Goal: Information Seeking & Learning: Find specific fact

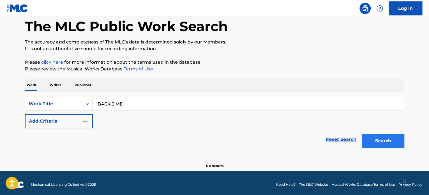
type input "BACK 2 ME"
click at [378, 140] on button "Search" at bounding box center [383, 141] width 42 height 14
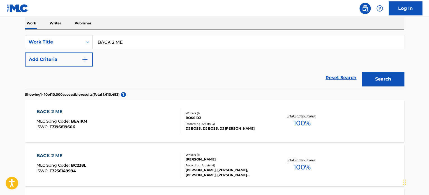
scroll to position [56, 0]
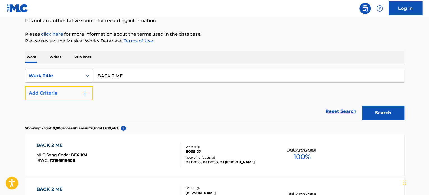
click at [76, 91] on button "Add Criteria" at bounding box center [59, 93] width 68 height 14
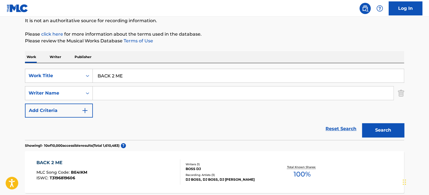
click at [115, 89] on input "Search Form" at bounding box center [243, 92] width 301 height 13
paste input "[PERSON_NAME]"
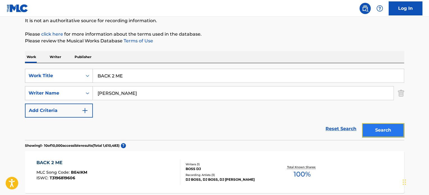
click at [380, 126] on button "Search" at bounding box center [383, 130] width 42 height 14
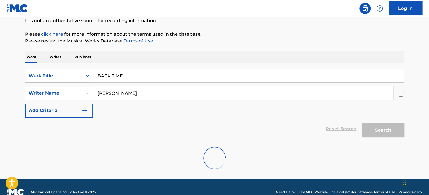
scroll to position [48, 0]
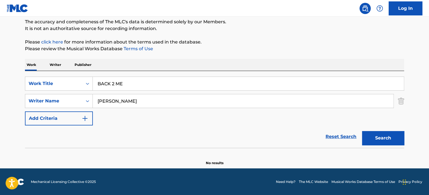
click at [108, 100] on input "[PERSON_NAME]" at bounding box center [243, 100] width 301 height 13
click at [362, 131] on button "Search" at bounding box center [383, 138] width 42 height 14
drag, startPoint x: 108, startPoint y: 102, endPoint x: 45, endPoint y: 100, distance: 62.3
click at [47, 101] on div "SearchWithCriteria2a9d75d6-92b0-4498-a550-f0e34db9f394 Writer Name [PERSON_NAME]" at bounding box center [215, 101] width 380 height 14
type input "[PERSON_NAME]"
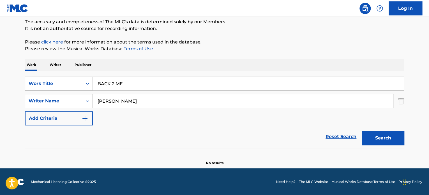
click at [362, 131] on button "Search" at bounding box center [383, 138] width 42 height 14
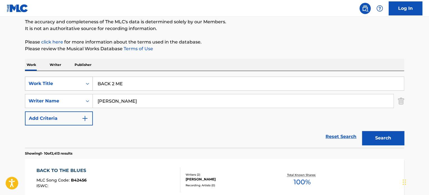
drag, startPoint x: 135, startPoint y: 84, endPoint x: 54, endPoint y: 78, distance: 80.5
click at [55, 78] on div "SearchWithCriteriaa10e08e5-da77-4140-ba45-0c24cae916a9 Work Title BACK 2 ME" at bounding box center [215, 84] width 380 height 14
paste input "Do It"
click at [383, 142] on button "Search" at bounding box center [383, 138] width 42 height 14
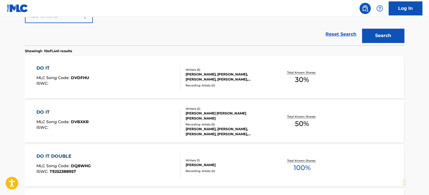
scroll to position [207, 0]
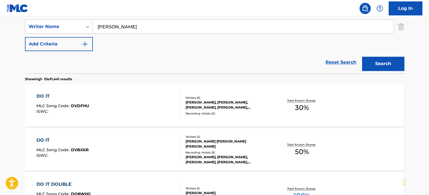
click at [135, 26] on input "[PERSON_NAME]" at bounding box center [243, 26] width 301 height 13
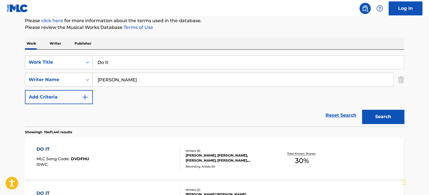
scroll to position [67, 0]
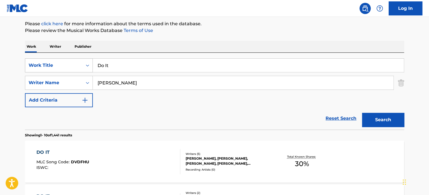
drag, startPoint x: 138, startPoint y: 65, endPoint x: 60, endPoint y: 59, distance: 78.2
click at [61, 59] on div "SearchWithCriteriaa10e08e5-da77-4140-ba45-0c24cae916a9 Work Title Do It" at bounding box center [215, 65] width 380 height 14
paste input "FALSE COMFORT"
click at [358, 111] on div "Reset Search Search" at bounding box center [215, 118] width 380 height 22
click at [373, 111] on div "Search" at bounding box center [382, 118] width 45 height 22
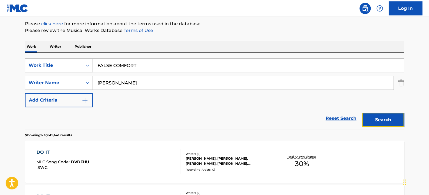
click at [373, 115] on button "Search" at bounding box center [383, 120] width 42 height 14
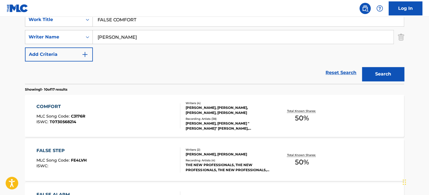
scroll to position [38, 0]
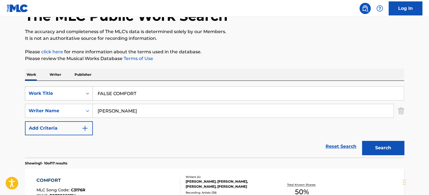
drag, startPoint x: 159, startPoint y: 91, endPoint x: 74, endPoint y: 88, distance: 84.5
click at [63, 89] on div "SearchWithCriteriaa10e08e5-da77-4140-ba45-0c24cae916a9 Work Title FALSE COMFORT" at bounding box center [215, 93] width 380 height 14
paste input "orever Mine"
click at [378, 148] on button "Search" at bounding box center [383, 148] width 42 height 14
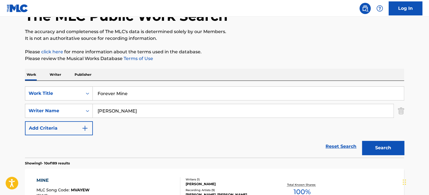
drag, startPoint x: 155, startPoint y: 94, endPoint x: 8, endPoint y: 88, distance: 146.7
paste input "GONEASTRAY"
click at [378, 143] on button "Search" at bounding box center [383, 148] width 42 height 14
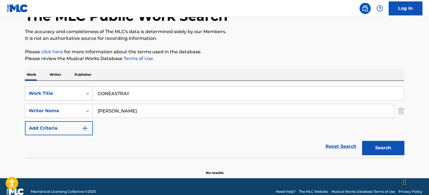
drag, startPoint x: 171, startPoint y: 89, endPoint x: 43, endPoint y: 88, distance: 127.7
click at [42, 88] on div "SearchWithCriteriaa10e08e5-da77-4140-ba45-0c24cae916a9 Work Title GONEASTRAY" at bounding box center [215, 93] width 380 height 14
paste input "LIV3!"
click at [390, 143] on button "Search" at bounding box center [383, 148] width 42 height 14
drag, startPoint x: 89, startPoint y: 99, endPoint x: 118, endPoint y: 110, distance: 31.0
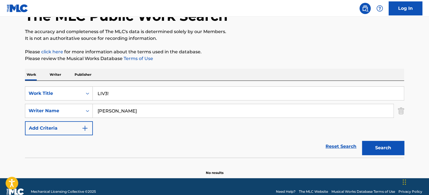
click at [41, 96] on div "SearchWithCriteriaa10e08e5-da77-4140-ba45-0c24cae916a9 Work Title LIV3!" at bounding box center [215, 93] width 380 height 14
paste input "OVE AFFAIR"
click at [384, 152] on button "Search" at bounding box center [383, 148] width 42 height 14
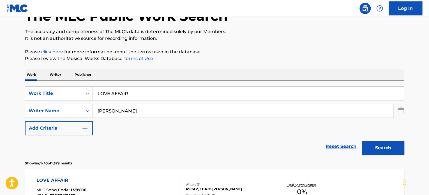
click at [181, 95] on input "LOVE AFFAIR" at bounding box center [248, 93] width 311 height 13
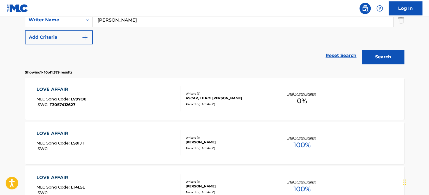
scroll to position [95, 0]
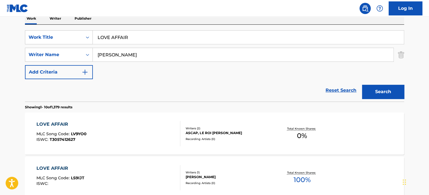
drag, startPoint x: 145, startPoint y: 35, endPoint x: 173, endPoint y: 43, distance: 29.1
paste input "NOBODY"
click at [375, 86] on button "Search" at bounding box center [383, 92] width 42 height 14
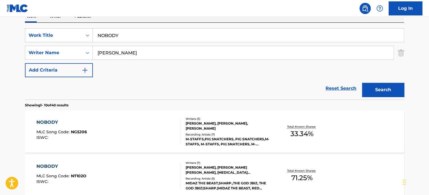
scroll to position [67, 0]
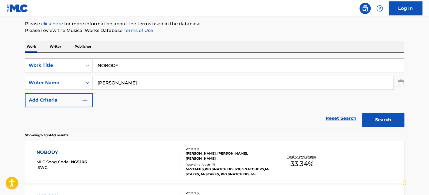
drag, startPoint x: 156, startPoint y: 63, endPoint x: 155, endPoint y: 86, distance: 23.3
paste input "OMG!"
drag, startPoint x: 386, startPoint y: 116, endPoint x: 367, endPoint y: 121, distance: 19.5
click at [386, 116] on button "Search" at bounding box center [383, 120] width 42 height 14
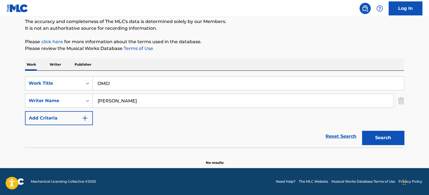
scroll to position [48, 0]
drag, startPoint x: 169, startPoint y: 82, endPoint x: 158, endPoint y: 101, distance: 22.1
click at [26, 73] on div "SearchWithCriteriaa10e08e5-da77-4140-ba45-0c24cae916a9 Work Title OMG! SearchWi…" at bounding box center [215, 109] width 380 height 77
paste input "THE ONE"
drag, startPoint x: 388, startPoint y: 143, endPoint x: 367, endPoint y: 142, distance: 21.1
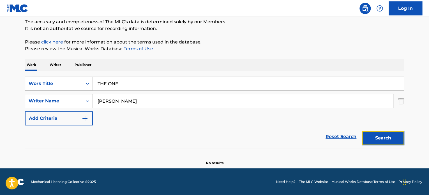
click at [388, 142] on button "Search" at bounding box center [383, 138] width 42 height 14
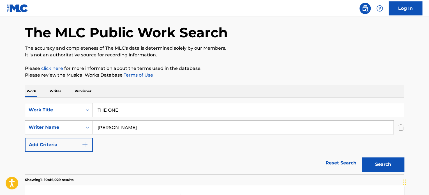
scroll to position [0, 0]
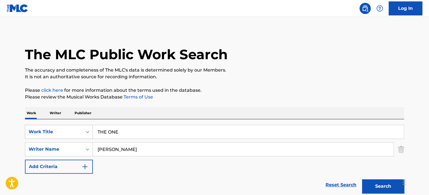
drag, startPoint x: 76, startPoint y: 136, endPoint x: 78, endPoint y: 134, distance: 3.3
click at [75, 136] on div "SearchWithCriteriaa10e08e5-da77-4140-ba45-0c24cae916a9 Work Title THE ONE" at bounding box center [215, 132] width 380 height 14
paste input "WAIT"
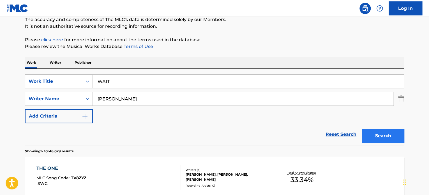
scroll to position [56, 0]
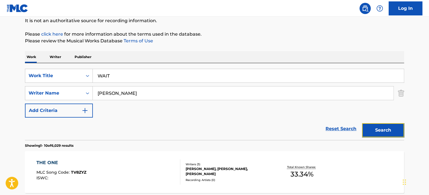
drag, startPoint x: 382, startPoint y: 133, endPoint x: 363, endPoint y: 134, distance: 19.1
click at [382, 133] on button "Search" at bounding box center [383, 130] width 42 height 14
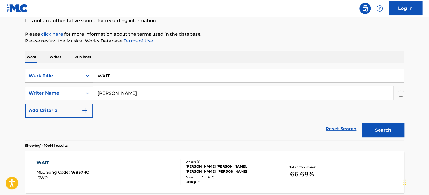
drag, startPoint x: 159, startPoint y: 74, endPoint x: 69, endPoint y: 69, distance: 90.8
click at [68, 70] on div "SearchWithCriteriaa10e08e5-da77-4140-ba45-0c24cae916a9 Work Title WAIT" at bounding box center [215, 76] width 380 height 14
paste input "HERE DO I GO ?"
click at [375, 127] on button "Search" at bounding box center [383, 130] width 42 height 14
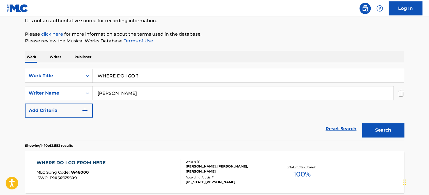
drag, startPoint x: 101, startPoint y: 76, endPoint x: 30, endPoint y: 67, distance: 71.3
click at [31, 67] on div "SearchWithCriteriaa10e08e5-da77-4140-ba45-0c24cae916a9 Work Title WHERE DO I GO…" at bounding box center [215, 101] width 380 height 77
paste input "YOU"
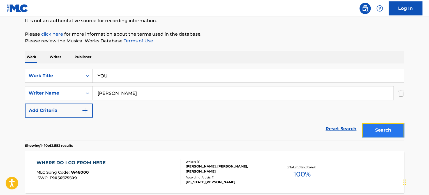
click at [380, 132] on button "Search" at bounding box center [383, 130] width 42 height 14
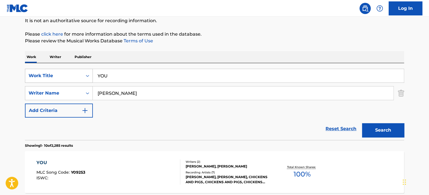
drag, startPoint x: 194, startPoint y: 72, endPoint x: 79, endPoint y: 70, distance: 114.8
click at [79, 70] on div "SearchWithCriteriaa10e08e5-da77-4140-ba45-0c24cae916a9 Work Title YOU" at bounding box center [215, 76] width 380 height 14
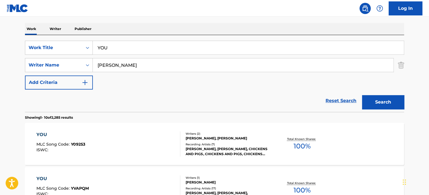
scroll to position [112, 0]
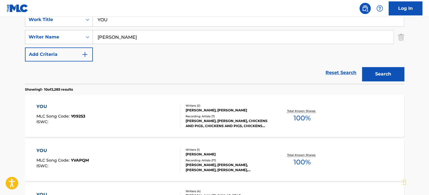
paste input "all i want"
drag, startPoint x: 393, startPoint y: 76, endPoint x: 378, endPoint y: 81, distance: 16.4
click at [390, 78] on button "Search" at bounding box center [383, 74] width 42 height 14
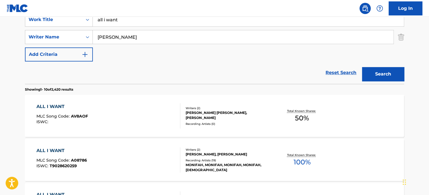
drag, startPoint x: 111, startPoint y: 20, endPoint x: 45, endPoint y: 12, distance: 67.0
paste input "one again"
click at [372, 81] on button "Search" at bounding box center [383, 74] width 42 height 14
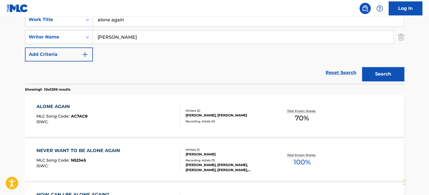
drag, startPoint x: 145, startPoint y: 23, endPoint x: 56, endPoint y: 28, distance: 89.4
click at [56, 28] on div "SearchWithCriteriaa10e08e5-da77-4140-ba45-0c24cae916a9 Work Title alone again S…" at bounding box center [215, 37] width 380 height 49
paste input "been away"
click at [387, 77] on button "Search" at bounding box center [383, 74] width 42 height 14
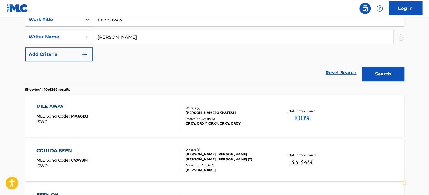
drag, startPoint x: 86, startPoint y: 22, endPoint x: 28, endPoint y: 24, distance: 59.0
paste input "craz"
drag, startPoint x: 385, startPoint y: 73, endPoint x: 364, endPoint y: 80, distance: 21.5
click at [384, 73] on button "Search" at bounding box center [383, 74] width 42 height 14
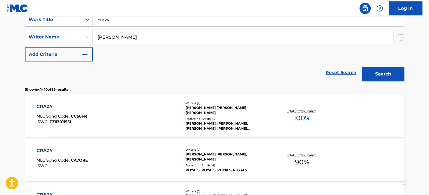
drag, startPoint x: 187, startPoint y: 20, endPoint x: 43, endPoint y: 21, distance: 144.0
click at [42, 22] on div "SearchWithCriteriaa10e08e5-da77-4140-ba45-0c24cae916a9 Work Title crazy" at bounding box center [215, 20] width 380 height 14
paste input "da zone"
drag, startPoint x: 376, startPoint y: 72, endPoint x: 368, endPoint y: 74, distance: 8.1
click at [376, 72] on button "Search" at bounding box center [383, 74] width 42 height 14
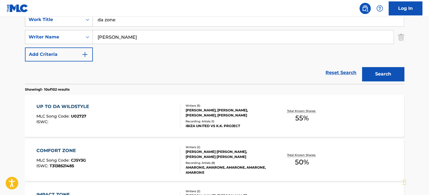
drag, startPoint x: 159, startPoint y: 22, endPoint x: 53, endPoint y: 22, distance: 106.1
click at [34, 22] on div "SearchWithCriteriaa10e08e5-da77-4140-ba45-0c24cae916a9 Work Title da zone" at bounding box center [215, 20] width 380 height 14
paste input "o you know"
click at [394, 76] on button "Search" at bounding box center [383, 74] width 42 height 14
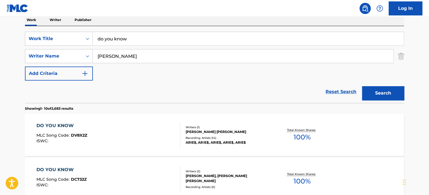
scroll to position [84, 0]
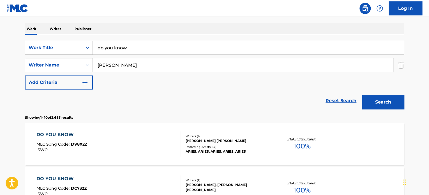
drag, startPoint x: 152, startPoint y: 43, endPoint x: 119, endPoint y: 43, distance: 32.8
click at [64, 42] on div "SearchWithCriteriaa10e08e5-da77-4140-ba45-0c24cae916a9 Work Title do you know" at bounding box center [215, 48] width 380 height 14
paste input "everything i wanted"
drag, startPoint x: 385, startPoint y: 104, endPoint x: 367, endPoint y: 107, distance: 18.1
click at [384, 104] on button "Search" at bounding box center [383, 102] width 42 height 14
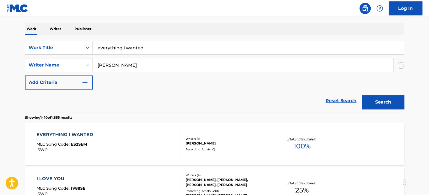
drag, startPoint x: 36, startPoint y: 37, endPoint x: 0, endPoint y: 35, distance: 36.6
paste input "failed me"
drag, startPoint x: 391, startPoint y: 103, endPoint x: 350, endPoint y: 109, distance: 40.9
click at [391, 102] on button "Search" at bounding box center [383, 102] width 42 height 14
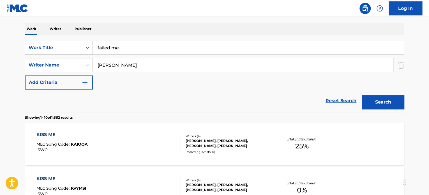
drag, startPoint x: 162, startPoint y: 46, endPoint x: 150, endPoint y: 49, distance: 12.7
click at [56, 42] on div "SearchWithCriteriaa10e08e5-da77-4140-ba45-0c24cae916a9 Work Title failed me" at bounding box center [215, 48] width 380 height 14
paste input "igure it out"
click at [369, 100] on button "Search" at bounding box center [383, 102] width 42 height 14
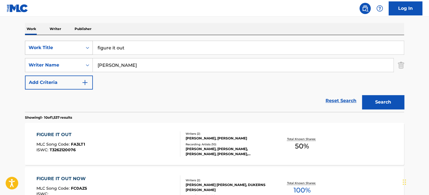
drag, startPoint x: 75, startPoint y: 49, endPoint x: 54, endPoint y: 47, distance: 21.4
click at [54, 47] on div "SearchWithCriteriaa10e08e5-da77-4140-ba45-0c24cae916a9 Work Title figure it out" at bounding box center [215, 48] width 380 height 14
paste input "ocus"
drag, startPoint x: 387, startPoint y: 102, endPoint x: 382, endPoint y: 104, distance: 5.1
click at [384, 103] on button "Search" at bounding box center [383, 102] width 42 height 14
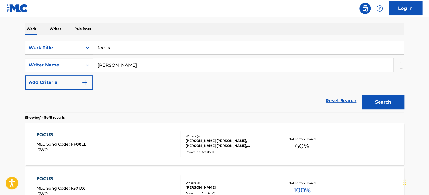
drag, startPoint x: 143, startPoint y: 38, endPoint x: 61, endPoint y: 35, distance: 82.6
click at [61, 35] on div "SearchWithCriteriaa10e08e5-da77-4140-ba45-0c24cae916a9 Work Title focus SearchW…" at bounding box center [215, 73] width 380 height 77
drag, startPoint x: 59, startPoint y: 45, endPoint x: 68, endPoint y: 44, distance: 9.5
click at [39, 42] on div "SearchWithCriteriaa10e08e5-da77-4140-ba45-0c24cae916a9 Work Title focus" at bounding box center [215, 48] width 380 height 14
paste input "hml"
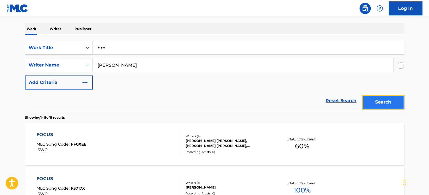
click at [376, 104] on button "Search" at bounding box center [383, 102] width 42 height 14
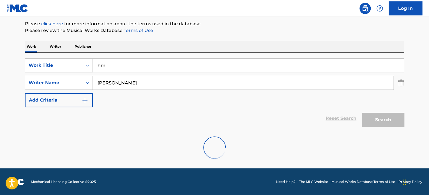
scroll to position [48, 0]
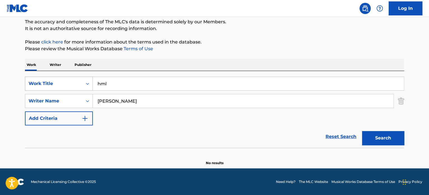
click at [39, 79] on div "SearchWithCriteriaa10e08e5-da77-4140-ba45-0c24cae916a9 Work Title hml" at bounding box center [215, 84] width 380 height 14
paste input "love"
click at [388, 138] on button "Search" at bounding box center [383, 138] width 42 height 14
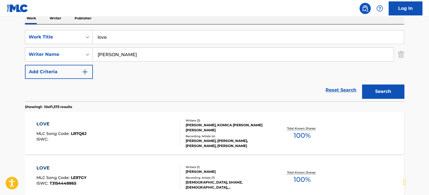
scroll to position [95, 0]
drag, startPoint x: 120, startPoint y: 38, endPoint x: 67, endPoint y: 29, distance: 53.5
click at [67, 29] on div "SearchWithCriteriaa10e08e5-da77-4140-ba45-0c24cae916a9 Work Title love SearchWi…" at bounding box center [215, 63] width 380 height 77
paste input "w eyes and sunsets"
click at [380, 85] on button "Search" at bounding box center [383, 92] width 42 height 14
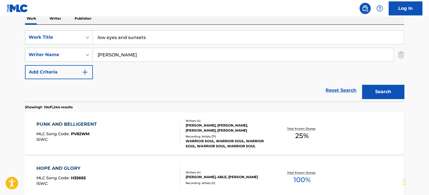
paste input "yk"
click at [376, 89] on button "Search" at bounding box center [383, 92] width 42 height 14
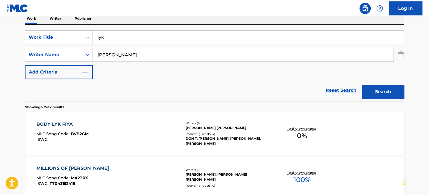
drag, startPoint x: 171, startPoint y: 38, endPoint x: 3, endPoint y: 12, distance: 170.2
click at [0, 11] on div "Log In The MLC Public Work Search The accuracy and completeness of The MLC's da…" at bounding box center [214, 79] width 429 height 349
paste input "outside"
click at [371, 96] on button "Search" at bounding box center [383, 92] width 42 height 14
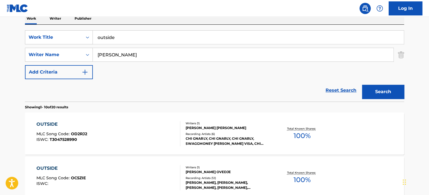
drag, startPoint x: 156, startPoint y: 31, endPoint x: 270, endPoint y: 58, distance: 117.4
click at [66, 27] on div "SearchWithCriteriaa10e08e5-da77-4140-ba45-0c24cae916a9 Work Title outside Searc…" at bounding box center [215, 63] width 380 height 77
paste input "patienc"
drag, startPoint x: 373, startPoint y: 93, endPoint x: 370, endPoint y: 92, distance: 2.9
click at [374, 92] on button "Search" at bounding box center [383, 92] width 42 height 14
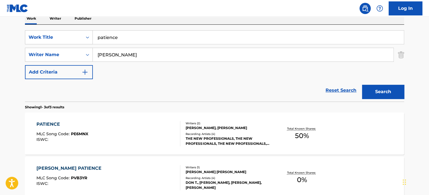
drag, startPoint x: 141, startPoint y: 34, endPoint x: 24, endPoint y: 30, distance: 117.4
click at [0, 24] on main "The MLC Public Work Search The accuracy and completeness of The MLC's data is d…" at bounding box center [214, 97] width 429 height 350
paste input "ea"
click at [380, 96] on button "Search" at bounding box center [383, 92] width 42 height 14
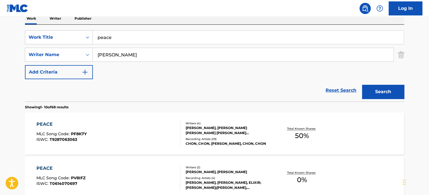
drag, startPoint x: 172, startPoint y: 35, endPoint x: 138, endPoint y: 41, distance: 34.8
click at [58, 28] on div "SearchWithCriteriaa10e08e5-da77-4140-ba45-0c24cae916a9 Work Title peace SearchW…" at bounding box center [215, 63] width 380 height 77
paste input "rendezvous"
type input "rendezvous"
click at [392, 94] on button "Search" at bounding box center [383, 92] width 42 height 14
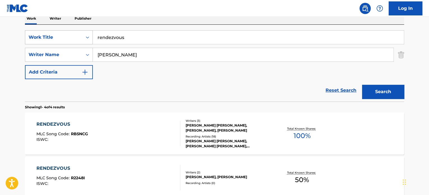
drag, startPoint x: 170, startPoint y: 33, endPoint x: 67, endPoint y: 36, distance: 102.8
click at [65, 35] on div "SearchWithCriteriaa10e08e5-da77-4140-ba45-0c24cae916a9 Work Title rendezvous" at bounding box center [215, 37] width 380 height 14
paste input "satisfaction"
drag, startPoint x: 387, startPoint y: 92, endPoint x: 353, endPoint y: 97, distance: 34.8
click at [388, 93] on button "Search" at bounding box center [383, 92] width 42 height 14
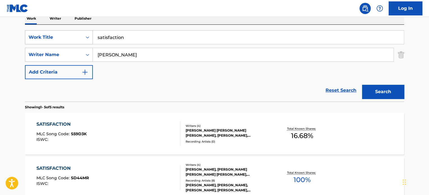
drag, startPoint x: 179, startPoint y: 38, endPoint x: 27, endPoint y: 42, distance: 152.5
click at [27, 42] on div "SearchWithCriteriaa10e08e5-da77-4140-ba45-0c24cae916a9 Work Title satisfaction" at bounding box center [215, 37] width 380 height 14
paste input "hame"
drag, startPoint x: 385, startPoint y: 87, endPoint x: 375, endPoint y: 89, distance: 10.0
click at [383, 88] on button "Search" at bounding box center [383, 92] width 42 height 14
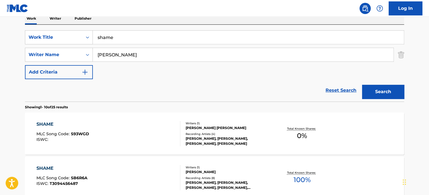
drag, startPoint x: 144, startPoint y: 32, endPoint x: 131, endPoint y: 49, distance: 20.4
click at [48, 34] on div "SearchWithCriteriaa10e08e5-da77-4140-ba45-0c24cae916a9 Work Title shame" at bounding box center [215, 37] width 380 height 14
paste input "prit"
drag, startPoint x: 380, startPoint y: 96, endPoint x: 373, endPoint y: 97, distance: 6.9
click at [380, 96] on button "Search" at bounding box center [383, 92] width 42 height 14
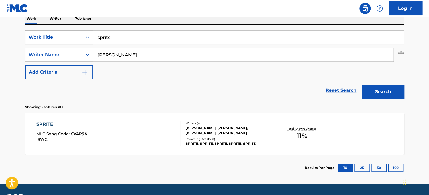
drag, startPoint x: 178, startPoint y: 33, endPoint x: 83, endPoint y: 39, distance: 95.0
click at [83, 39] on div "SearchWithCriteriaa10e08e5-da77-4140-ba45-0c24cae916a9 Work Title sprite" at bounding box center [215, 37] width 380 height 14
paste input "ummit"
drag, startPoint x: 378, startPoint y: 97, endPoint x: 347, endPoint y: 100, distance: 31.6
click at [377, 96] on button "Search" at bounding box center [383, 92] width 42 height 14
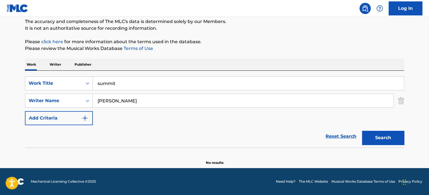
scroll to position [48, 0]
drag, startPoint x: 161, startPoint y: 74, endPoint x: 24, endPoint y: 78, distance: 136.2
click at [21, 79] on div "The MLC Public Work Search The accuracy and completeness of The MLC's data is d…" at bounding box center [214, 74] width 393 height 183
click at [123, 82] on input "summit" at bounding box center [248, 83] width 311 height 13
drag, startPoint x: 130, startPoint y: 83, endPoint x: 82, endPoint y: 91, distance: 48.6
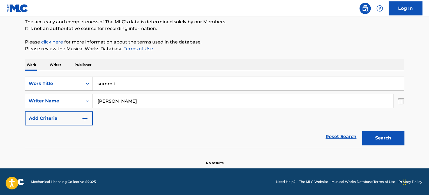
click at [37, 86] on div "SearchWithCriteriaa10e08e5-da77-4140-ba45-0c24cae916a9 Work Title summit" at bounding box center [215, 84] width 380 height 14
paste input "wing ya pole"
drag, startPoint x: 394, startPoint y: 142, endPoint x: 389, endPoint y: 143, distance: 5.6
click at [394, 143] on button "Search" at bounding box center [383, 138] width 42 height 14
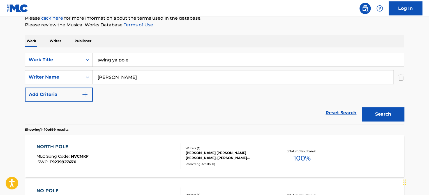
scroll to position [104, 0]
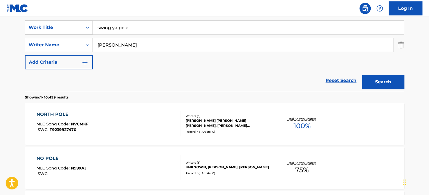
drag, startPoint x: 170, startPoint y: 24, endPoint x: 57, endPoint y: 25, distance: 113.1
click at [57, 25] on div "SearchWithCriteriaa10e08e5-da77-4140-ba45-0c24cae916a9 Work Title swing ya pole" at bounding box center [215, 27] width 380 height 14
paste input "tell m"
drag, startPoint x: 384, startPoint y: 81, endPoint x: 380, endPoint y: 84, distance: 4.2
click at [383, 81] on button "Search" at bounding box center [383, 82] width 42 height 14
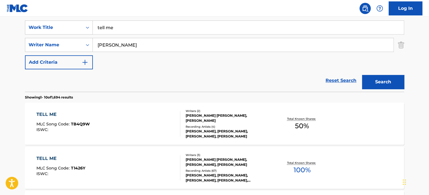
drag, startPoint x: 172, startPoint y: 27, endPoint x: 247, endPoint y: 48, distance: 78.5
paste input "i"
drag, startPoint x: 390, startPoint y: 82, endPoint x: 372, endPoint y: 84, distance: 18.4
click at [388, 82] on button "Search" at bounding box center [383, 82] width 42 height 14
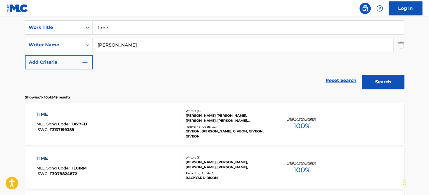
drag, startPoint x: 155, startPoint y: 24, endPoint x: 144, endPoint y: 32, distance: 12.9
paste input "weekend"
click at [380, 80] on button "Search" at bounding box center [383, 82] width 42 height 14
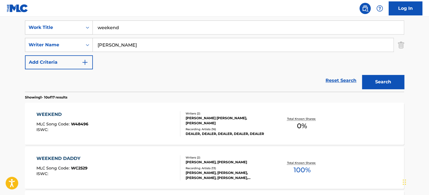
drag, startPoint x: 166, startPoint y: 26, endPoint x: 22, endPoint y: 23, distance: 144.3
paste input "your mix"
drag, startPoint x: 386, startPoint y: 81, endPoint x: 381, endPoint y: 84, distance: 6.4
click at [386, 82] on button "Search" at bounding box center [383, 82] width 42 height 14
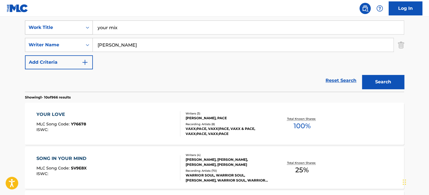
drag, startPoint x: 168, startPoint y: 25, endPoint x: 83, endPoint y: 23, distance: 85.1
click at [83, 24] on div "SearchWithCriteriaa10e08e5-da77-4140-ba45-0c24cae916a9 Work Title your mix" at bounding box center [215, 27] width 380 height 14
paste input "bad gyal"
click at [381, 83] on button "Search" at bounding box center [383, 82] width 42 height 14
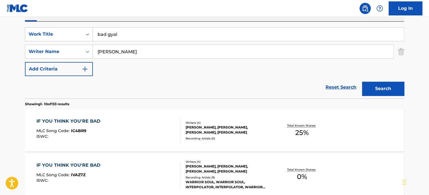
scroll to position [76, 0]
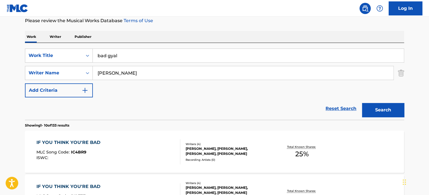
drag, startPoint x: 155, startPoint y: 57, endPoint x: 44, endPoint y: 44, distance: 111.9
click at [44, 45] on div "SearchWithCriteriaa10e08e5-da77-4140-ba45-0c24cae916a9 Work Title bad gyal Sear…" at bounding box center [215, 81] width 380 height 77
paste input "The Last Requiem"
click at [385, 112] on button "Search" at bounding box center [383, 110] width 42 height 14
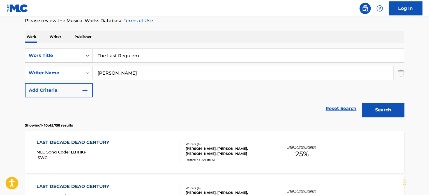
drag, startPoint x: 136, startPoint y: 55, endPoint x: 57, endPoint y: 42, distance: 79.8
click at [57, 43] on div "SearchWithCriteriaa10e08e5-da77-4140-ba45-0c24cae916a9 Work Title The Last Requ…" at bounding box center [215, 81] width 380 height 77
paste input "Missing In Action"
click at [363, 107] on button "Search" at bounding box center [383, 110] width 42 height 14
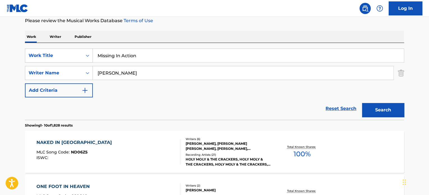
drag, startPoint x: 176, startPoint y: 54, endPoint x: 76, endPoint y: 41, distance: 101.2
paste input "TIME"
click at [393, 110] on button "Search" at bounding box center [383, 110] width 42 height 14
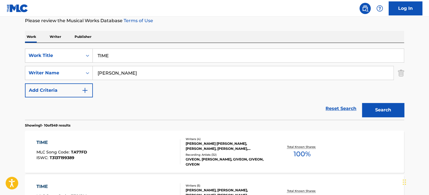
drag, startPoint x: 141, startPoint y: 54, endPoint x: 8, endPoint y: 36, distance: 134.3
paste input "STARTED"
drag, startPoint x: 391, startPoint y: 111, endPoint x: 381, endPoint y: 114, distance: 10.5
click at [390, 111] on button "Search" at bounding box center [383, 110] width 42 height 14
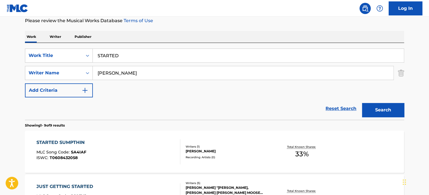
drag, startPoint x: 192, startPoint y: 52, endPoint x: 42, endPoint y: 48, distance: 150.5
click at [31, 49] on div "SearchWithCriteriaa10e08e5-da77-4140-ba45-0c24cae916a9 Work Title STARTED" at bounding box center [215, 56] width 380 height 14
paste input "Lost Soul"
click at [387, 114] on button "Search" at bounding box center [383, 110] width 42 height 14
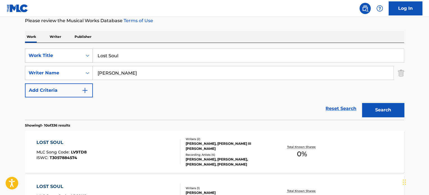
drag, startPoint x: 145, startPoint y: 54, endPoint x: 67, endPoint y: 50, distance: 78.7
click at [67, 50] on div "SearchWithCriteriaa10e08e5-da77-4140-ba45-0c24cae916a9 Work Title Lost Soul" at bounding box center [215, 56] width 380 height 14
paste input "ISWEAR"
drag, startPoint x: 390, startPoint y: 101, endPoint x: 387, endPoint y: 104, distance: 4.8
click at [390, 101] on div "Search" at bounding box center [382, 108] width 45 height 22
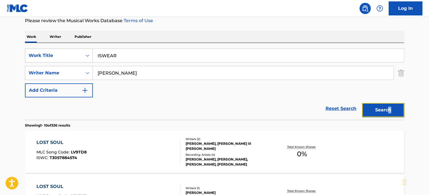
drag, startPoint x: 386, startPoint y: 106, endPoint x: 383, endPoint y: 109, distance: 4.8
click at [385, 107] on button "Search" at bounding box center [383, 110] width 42 height 14
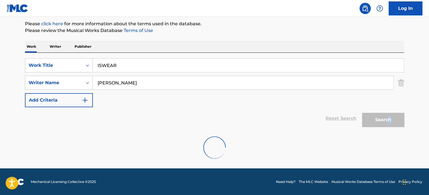
scroll to position [48, 0]
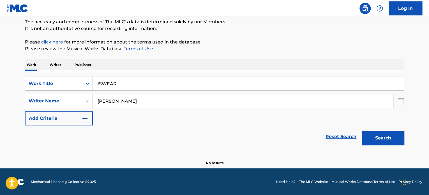
drag, startPoint x: 158, startPoint y: 84, endPoint x: 53, endPoint y: 74, distance: 105.2
click at [53, 74] on div "SearchWithCriteriaa10e08e5-da77-4140-ba45-0c24cae916a9 Work Title ISWEAR Search…" at bounding box center [215, 109] width 380 height 77
paste input "SHOW ME"
drag, startPoint x: 392, startPoint y: 134, endPoint x: 386, endPoint y: 137, distance: 6.5
click at [389, 134] on button "Search" at bounding box center [383, 138] width 42 height 14
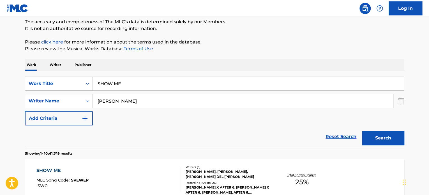
drag, startPoint x: 58, startPoint y: 74, endPoint x: 45, endPoint y: 71, distance: 13.4
click at [45, 71] on div "SearchWithCriteriaa10e08e5-da77-4140-ba45-0c24cae916a9 Work Title SHOW ME Searc…" at bounding box center [215, 109] width 380 height 77
paste input "[PERSON_NAME]"
click at [374, 136] on button "Search" at bounding box center [383, 138] width 42 height 14
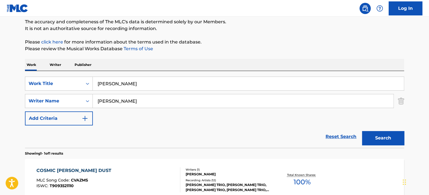
drag, startPoint x: 158, startPoint y: 84, endPoint x: 108, endPoint y: 81, distance: 50.9
click at [108, 81] on input "[PERSON_NAME]" at bounding box center [248, 83] width 311 height 13
paste input "REEFER MAN"
paste input "Search Form"
click at [380, 137] on button "Search" at bounding box center [383, 138] width 42 height 14
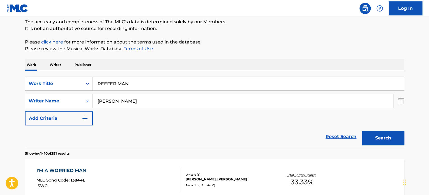
drag, startPoint x: 93, startPoint y: 75, endPoint x: 66, endPoint y: 72, distance: 27.7
click at [60, 72] on div "SearchWithCriteriaa10e08e5-da77-4140-ba45-0c24cae916a9 Work Title REEFER MAN Se…" at bounding box center [215, 109] width 380 height 77
paste input "Distant Actions"
click at [373, 136] on button "Search" at bounding box center [383, 138] width 42 height 14
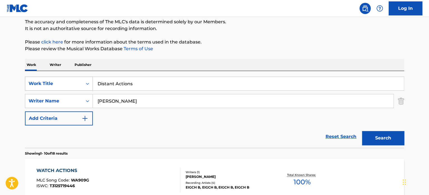
drag, startPoint x: 96, startPoint y: 86, endPoint x: 73, endPoint y: 88, distance: 22.8
click at [65, 85] on div "SearchWithCriteriaa10e08e5-da77-4140-ba45-0c24cae916a9 Work Title Distant Actio…" at bounding box center [215, 84] width 380 height 14
paste input "Hiatu"
click at [373, 136] on button "Search" at bounding box center [383, 138] width 42 height 14
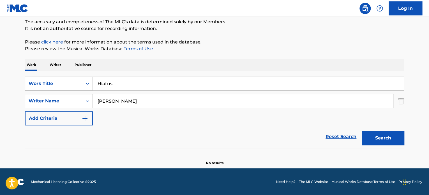
drag, startPoint x: 156, startPoint y: 87, endPoint x: 1, endPoint y: 76, distance: 155.6
click at [0, 76] on main "The MLC Public Work Search The accuracy and completeness of The MLC's data is d…" at bounding box center [214, 69] width 429 height 200
paste input "Foc"
click at [372, 135] on button "Search" at bounding box center [383, 138] width 42 height 14
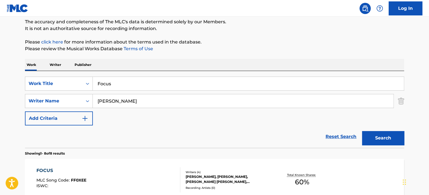
drag, startPoint x: 92, startPoint y: 78, endPoint x: 31, endPoint y: 72, distance: 61.3
click at [31, 72] on div "SearchWithCriteriaa10e08e5-da77-4140-ba45-0c24cae916a9 Work Title Focus SearchW…" at bounding box center [215, 109] width 380 height 77
paste input "BRONCO"
drag, startPoint x: 392, startPoint y: 139, endPoint x: 337, endPoint y: 140, distance: 54.2
click at [390, 139] on button "Search" at bounding box center [383, 138] width 42 height 14
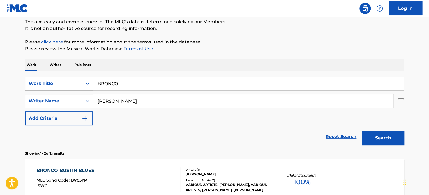
drag, startPoint x: 169, startPoint y: 83, endPoint x: 71, endPoint y: 76, distance: 97.6
click at [71, 77] on div "SearchWithCriteriaa10e08e5-da77-4140-ba45-0c24cae916a9 Work Title BRONCO" at bounding box center [215, 84] width 380 height 14
paste input "around the world"
click at [389, 137] on button "Search" at bounding box center [383, 138] width 42 height 14
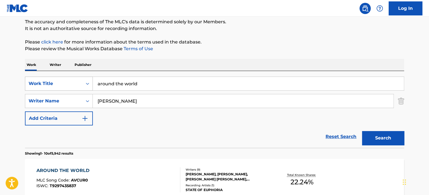
drag, startPoint x: 163, startPoint y: 85, endPoint x: 59, endPoint y: 83, distance: 103.9
click at [60, 84] on div "SearchWithCriteriaa10e08e5-da77-4140-ba45-0c24cae916a9 Work Title around the wo…" at bounding box center [215, 84] width 380 height 14
paste input "bases"
click at [379, 134] on button "Search" at bounding box center [383, 138] width 42 height 14
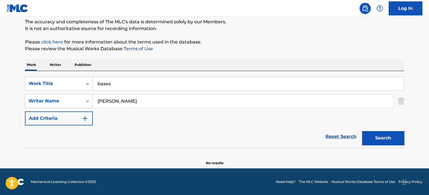
drag, startPoint x: 81, startPoint y: 75, endPoint x: 56, endPoint y: 73, distance: 25.9
click at [51, 72] on div "SearchWithCriteriaa10e08e5-da77-4140-ba45-0c24cae916a9 Work Title bases SearchW…" at bounding box center [215, 109] width 380 height 77
paste input "heartles"
click at [377, 135] on button "Search" at bounding box center [383, 138] width 42 height 14
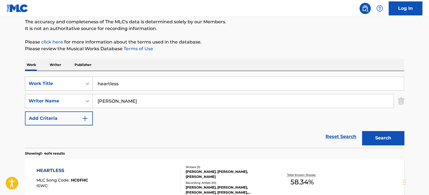
drag, startPoint x: 175, startPoint y: 83, endPoint x: 82, endPoint y: 78, distance: 93.3
click at [70, 74] on div "SearchWithCriteriaa10e08e5-da77-4140-ba45-0c24cae916a9 Work Title heartless Sea…" at bounding box center [215, 109] width 380 height 77
paste input "My Best!/JAM"
drag, startPoint x: 388, startPoint y: 133, endPoint x: 393, endPoint y: 139, distance: 7.6
click at [388, 133] on button "Search" at bounding box center [383, 138] width 42 height 14
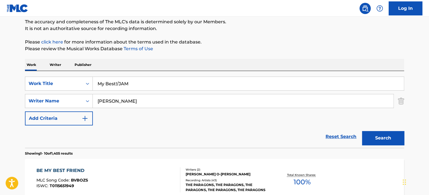
drag, startPoint x: 173, startPoint y: 85, endPoint x: 52, endPoint y: 75, distance: 121.2
click at [52, 75] on div "SearchWithCriteriaa10e08e5-da77-4140-ba45-0c24cae916a9 Work Title My Best!/JAM …" at bounding box center [215, 109] width 380 height 77
paste input "BS!"
drag, startPoint x: 376, startPoint y: 138, endPoint x: 372, endPoint y: 138, distance: 4.0
click at [376, 138] on button "Search" at bounding box center [383, 138] width 42 height 14
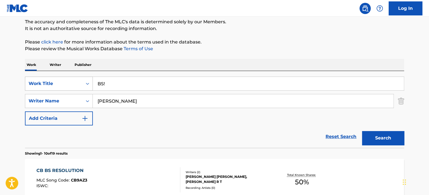
drag, startPoint x: 98, startPoint y: 85, endPoint x: 51, endPoint y: 78, distance: 47.9
click at [51, 80] on div "SearchWithCriteriaa10e08e5-da77-4140-ba45-0c24cae916a9 Work Title BS!" at bounding box center [215, 84] width 380 height 14
paste input "If that's all right, Im all right"
drag, startPoint x: 386, startPoint y: 134, endPoint x: 361, endPoint y: 139, distance: 25.2
click at [386, 134] on button "Search" at bounding box center [383, 138] width 42 height 14
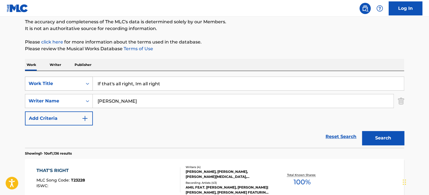
drag, startPoint x: 184, startPoint y: 86, endPoint x: 73, endPoint y: 81, distance: 111.5
click at [73, 81] on div "SearchWithCriteriaa10e08e5-da77-4140-ba45-0c24cae916a9 Work Title If that's all…" at bounding box center [215, 84] width 380 height 14
paste input "Save Ya!"
click at [383, 136] on button "Search" at bounding box center [383, 138] width 42 height 14
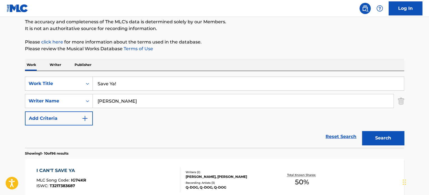
drag, startPoint x: 163, startPoint y: 80, endPoint x: 4, endPoint y: 80, distance: 159.2
paste input "Issues"
drag, startPoint x: 385, startPoint y: 140, endPoint x: 348, endPoint y: 144, distance: 37.4
click at [385, 140] on button "Search" at bounding box center [383, 138] width 42 height 14
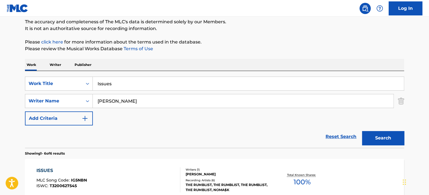
drag, startPoint x: 133, startPoint y: 87, endPoint x: 119, endPoint y: 87, distance: 13.8
click at [119, 87] on input "Issues" at bounding box center [248, 83] width 311 height 13
drag, startPoint x: 140, startPoint y: 87, endPoint x: 74, endPoint y: 83, distance: 65.8
click at [74, 83] on div "SearchWithCriteriaa10e08e5-da77-4140-ba45-0c24cae916a9 Work Title Issues" at bounding box center [215, 84] width 380 height 14
paste input "Bud!"
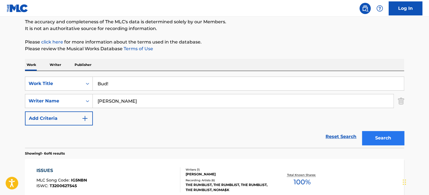
type input "Bud!"
click at [370, 139] on button "Search" at bounding box center [383, 138] width 42 height 14
